Goal: Find specific page/section: Find specific page/section

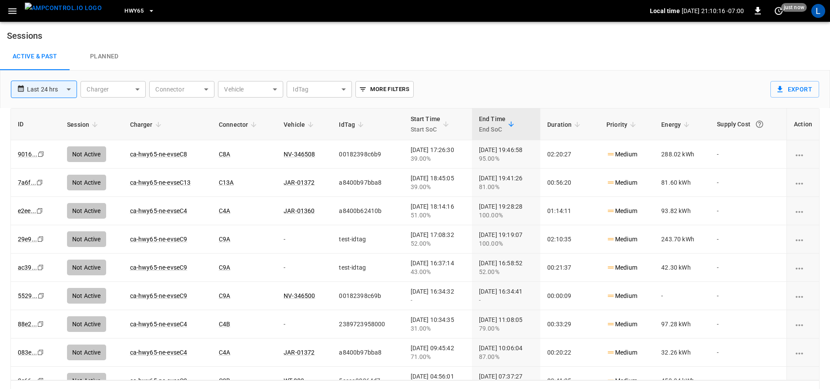
click at [124, 6] on span "HWY65" at bounding box center [133, 11] width 19 height 10
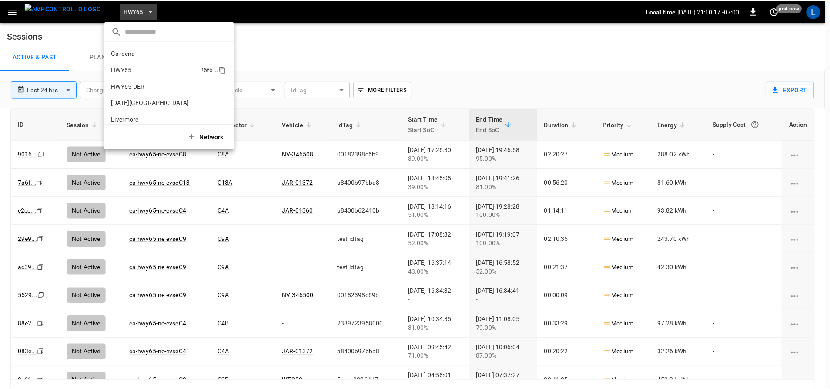
scroll to position [14, 0]
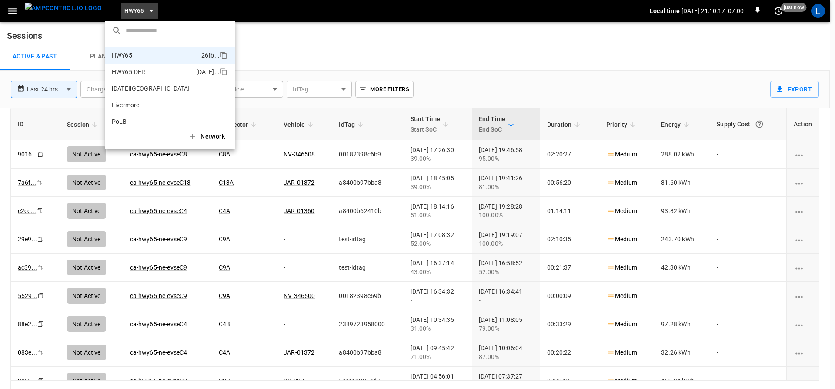
click at [145, 67] on p "HWY65-DER" at bounding box center [129, 71] width 34 height 9
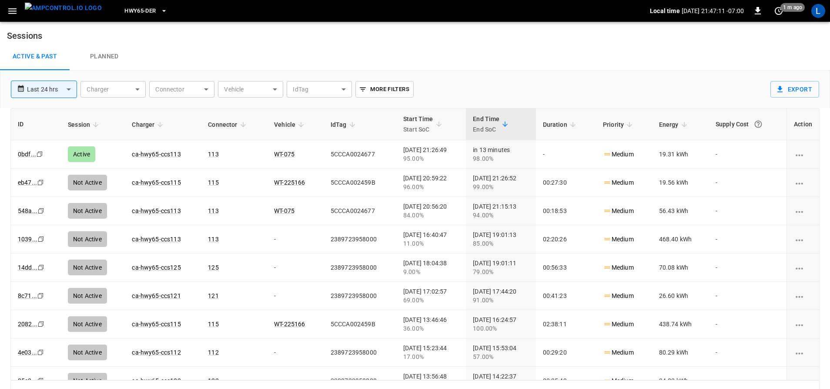
click at [137, 9] on span "HWY65-DER" at bounding box center [139, 11] width 31 height 10
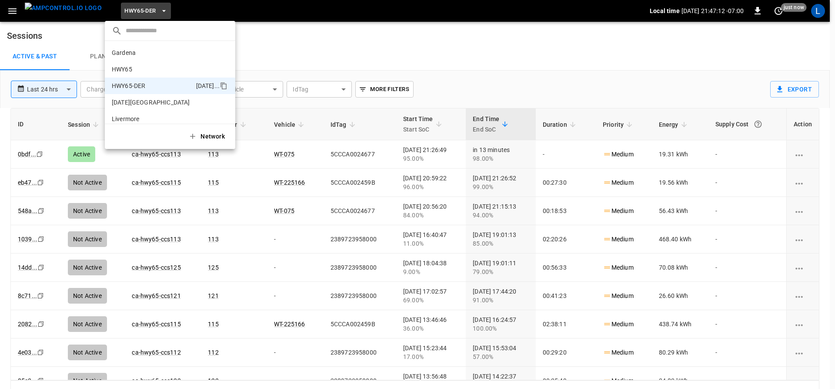
scroll to position [30, 0]
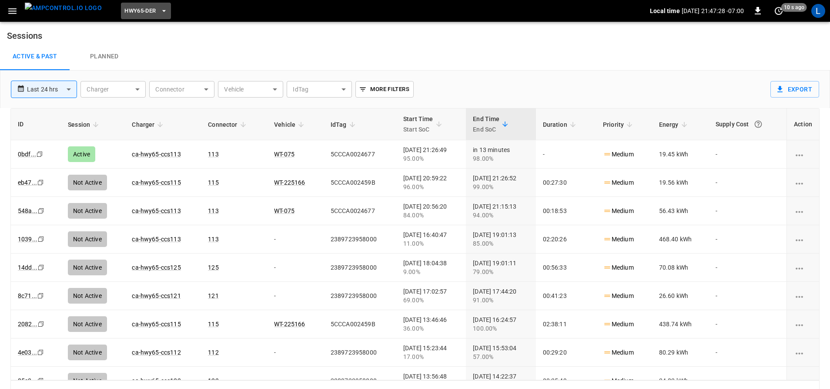
click at [160, 10] on icon "button" at bounding box center [164, 11] width 9 height 9
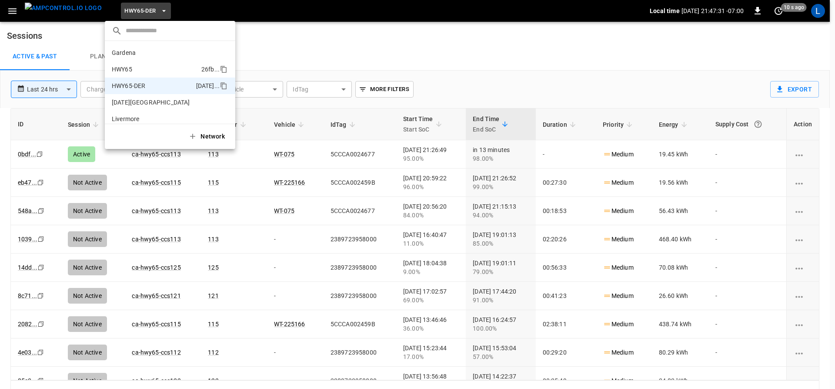
click at [154, 68] on li "HWY65 26fb ..." at bounding box center [170, 69] width 131 height 17
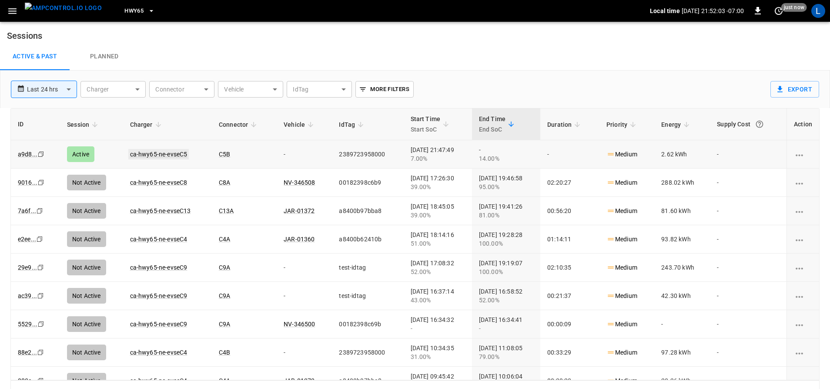
click at [167, 154] on link "ca-hwy65-ne-evseC5" at bounding box center [158, 154] width 61 height 10
click at [125, 8] on span "HWY65" at bounding box center [133, 11] width 19 height 10
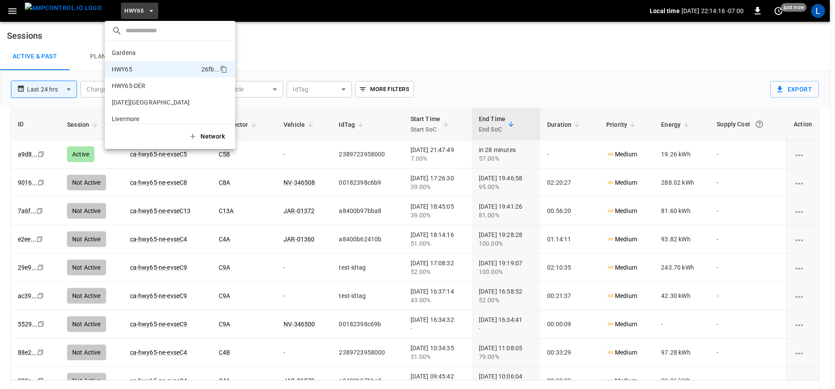
scroll to position [14, 0]
click at [141, 51] on li "HWY65 26fb ..." at bounding box center [170, 55] width 131 height 17
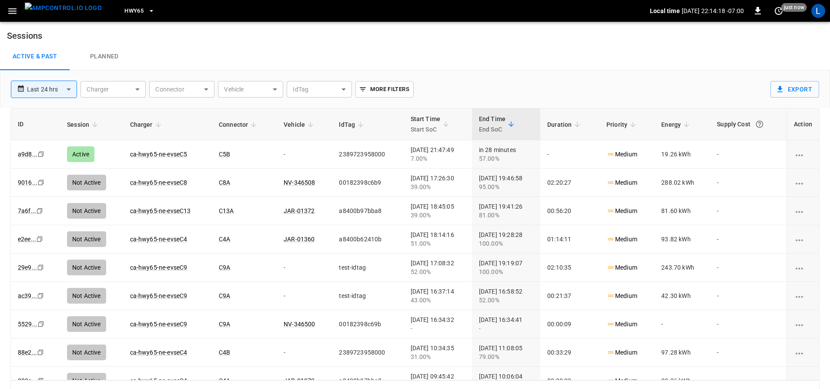
click at [147, 7] on icon "button" at bounding box center [151, 11] width 9 height 9
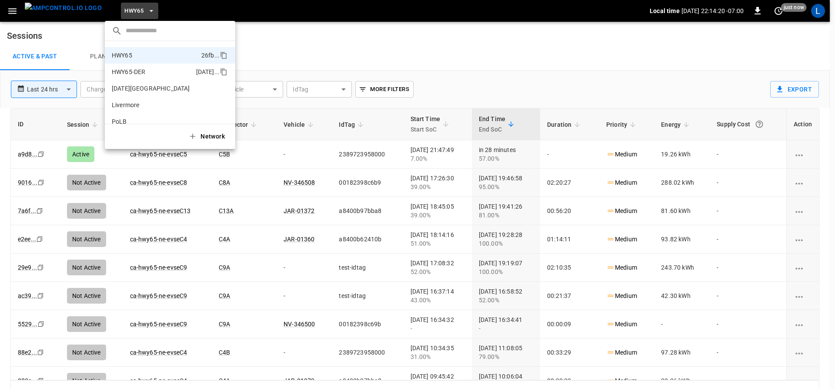
click at [148, 70] on li "HWY65-DER 6feb ..." at bounding box center [170, 72] width 131 height 17
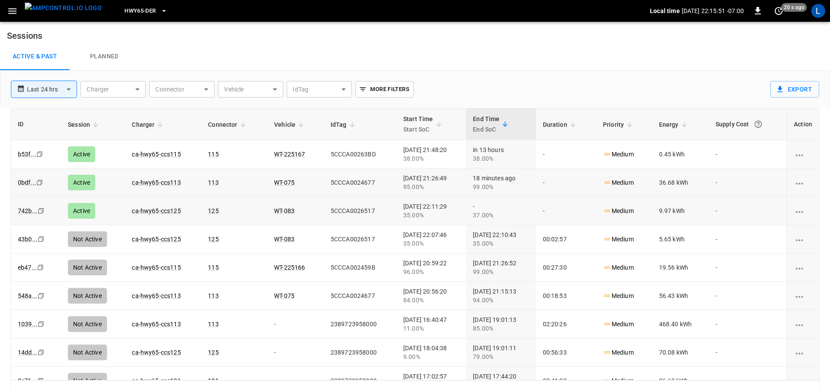
click at [151, 182] on link "ca-hwy65-ccs113" at bounding box center [156, 182] width 49 height 7
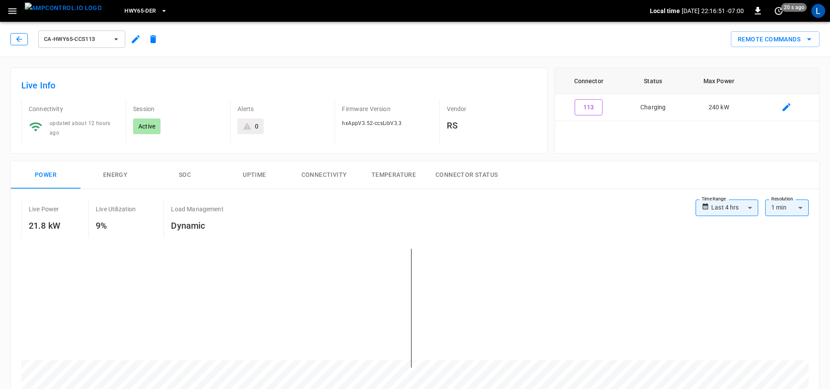
click at [17, 38] on icon "button" at bounding box center [19, 39] width 6 height 6
